Goal: Find specific fact

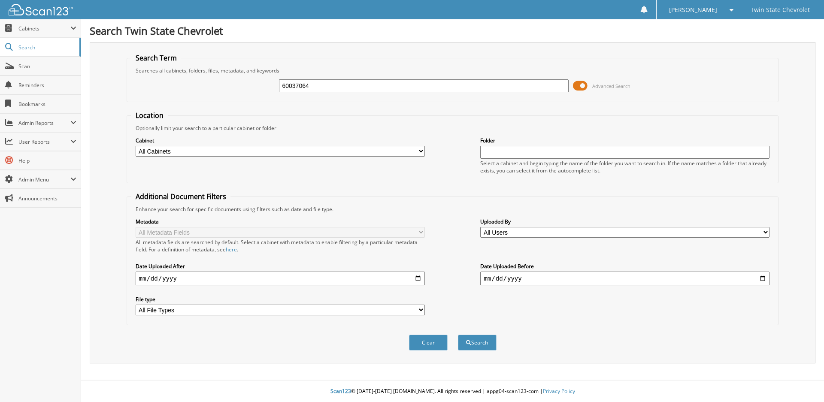
type input "60037064"
click at [458, 335] on button "Search" at bounding box center [477, 343] width 39 height 16
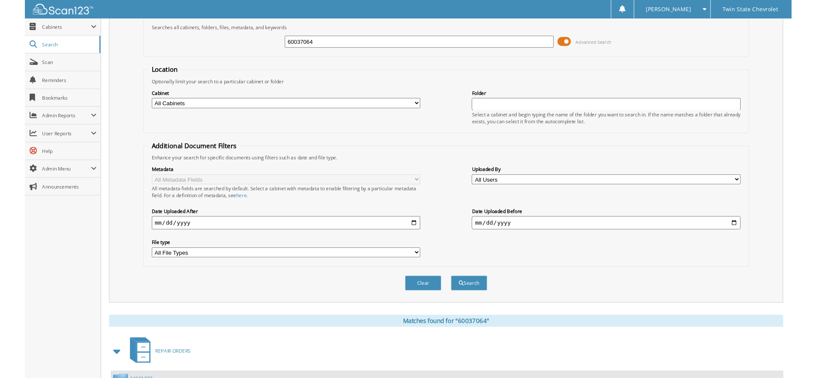
scroll to position [125, 0]
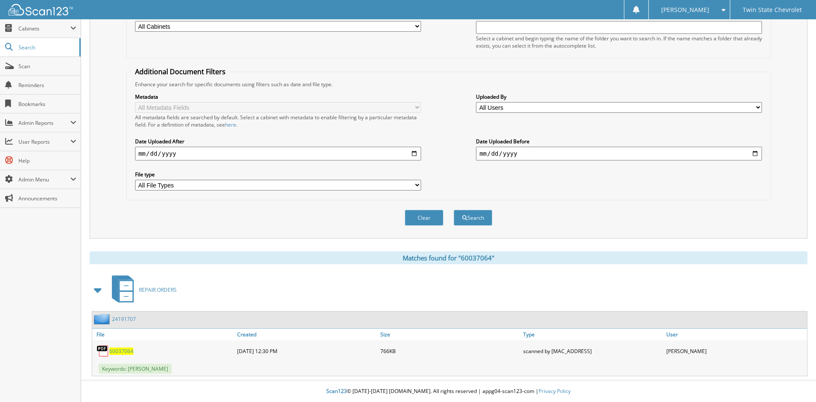
click at [118, 350] on span "60037064" at bounding box center [121, 351] width 24 height 7
